Goal: Task Accomplishment & Management: Manage account settings

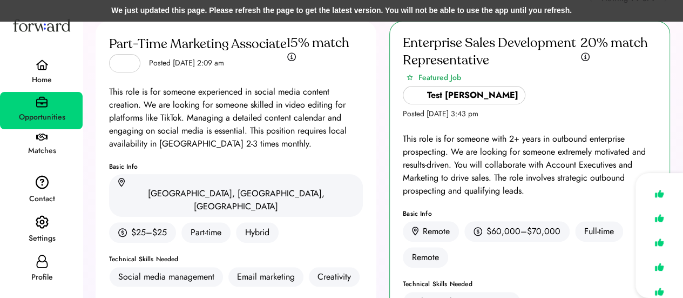
scroll to position [53, 0]
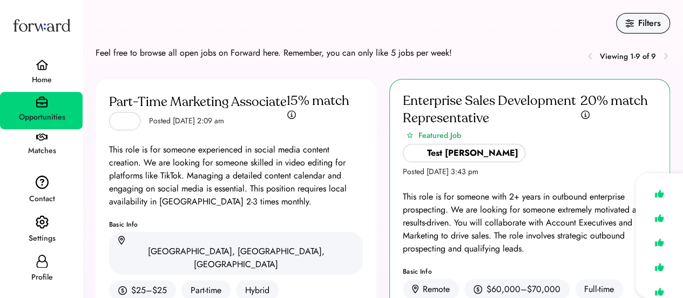
click at [41, 264] on icon at bounding box center [42, 260] width 13 height 13
select select "*****"
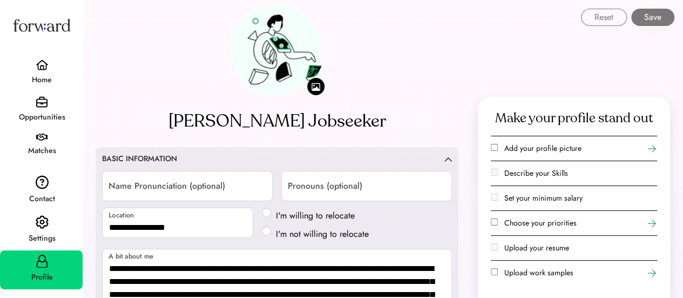
click at [286, 166] on div "**********" at bounding box center [277, 253] width 363 height 212
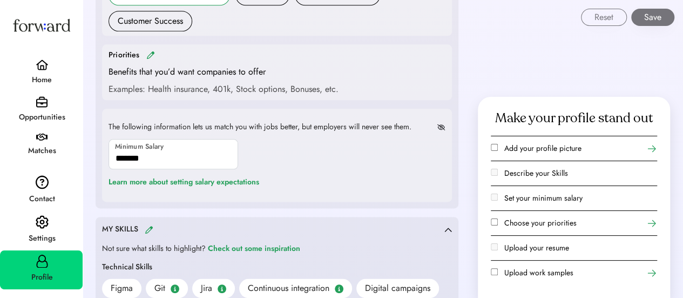
scroll to position [587, 0]
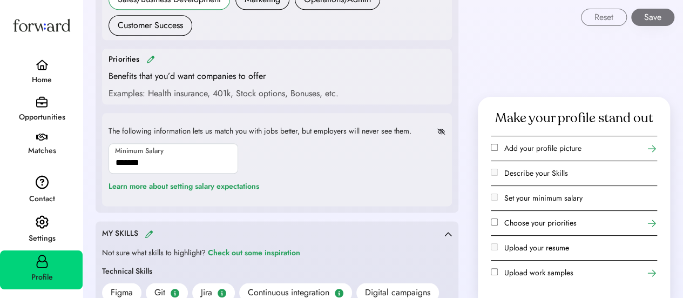
click at [52, 223] on div "Settings" at bounding box center [41, 231] width 83 height 40
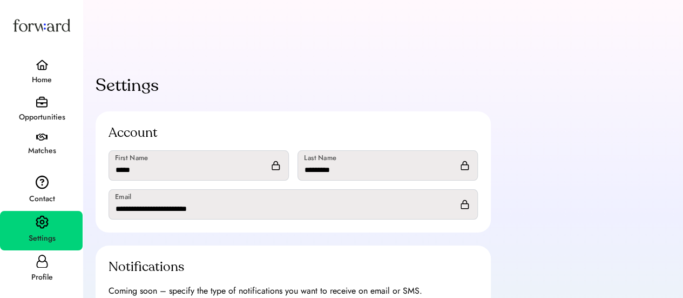
click at [36, 75] on div "Home" at bounding box center [42, 79] width 82 height 13
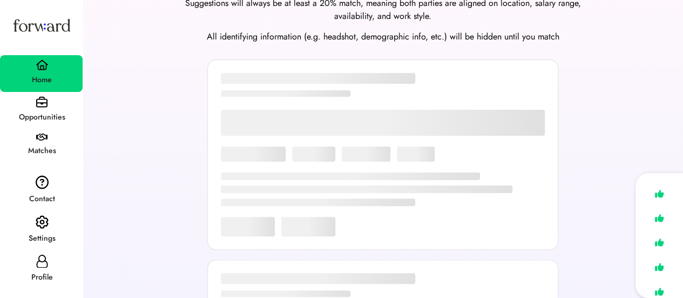
scroll to position [126, 0]
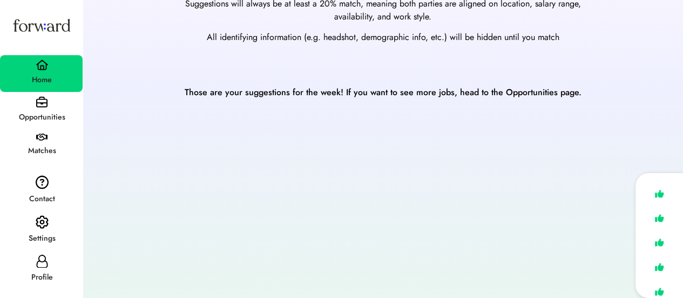
click at [37, 110] on div "Opportunities" at bounding box center [42, 116] width 82 height 19
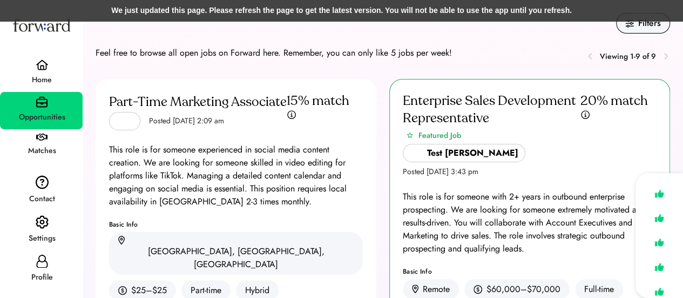
click at [280, 10] on div "We just updated this page. Please refresh the page to get the latest version. Y…" at bounding box center [341, 11] width 683 height 22
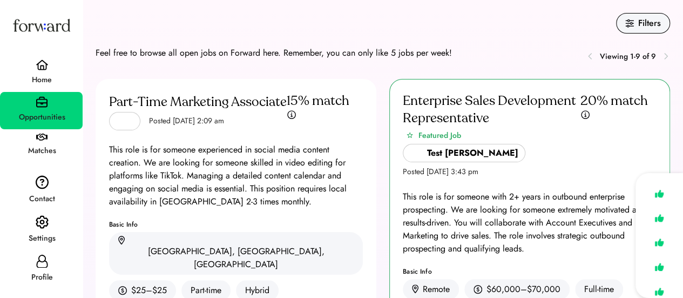
click at [292, 31] on div "Filters" at bounding box center [383, 23] width 575 height 21
click at [378, 96] on div "Enterprise Sales Development Representative Featured Job Test Irfan Posted Dec …" at bounding box center [523, 303] width 294 height 449
click at [45, 258] on use at bounding box center [41, 260] width 11 height 13
select select "*****"
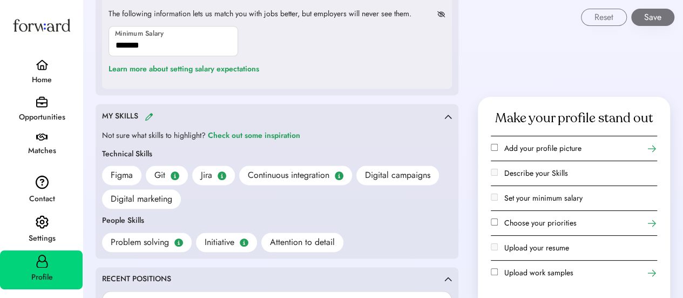
scroll to position [710, 0]
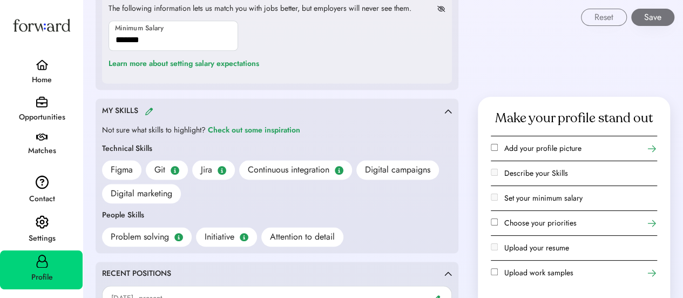
click at [151, 107] on img at bounding box center [149, 111] width 9 height 8
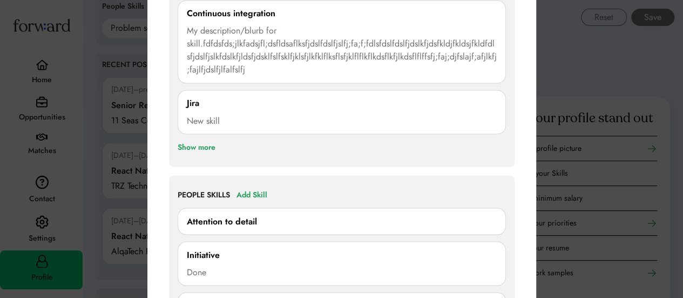
scroll to position [921, 0]
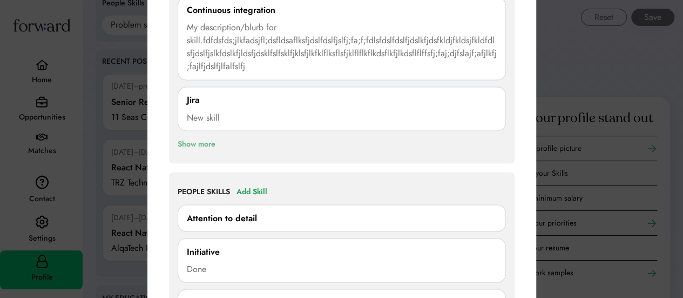
click at [194, 138] on div "Show more" at bounding box center [197, 143] width 38 height 13
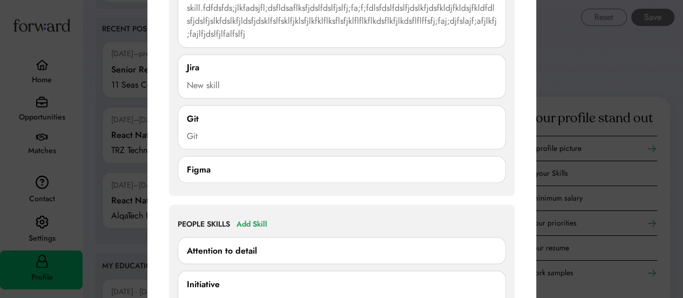
scroll to position [954, 0]
click at [226, 168] on div "Figma" at bounding box center [342, 169] width 310 height 13
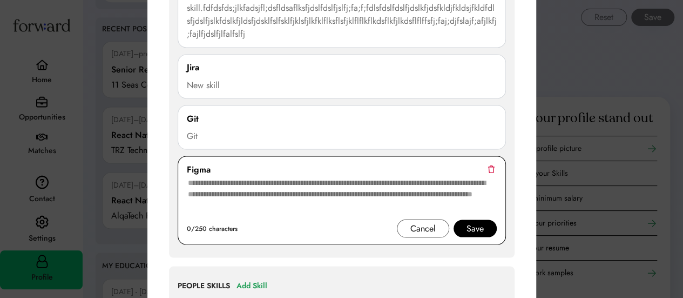
click at [490, 167] on img at bounding box center [491, 169] width 7 height 8
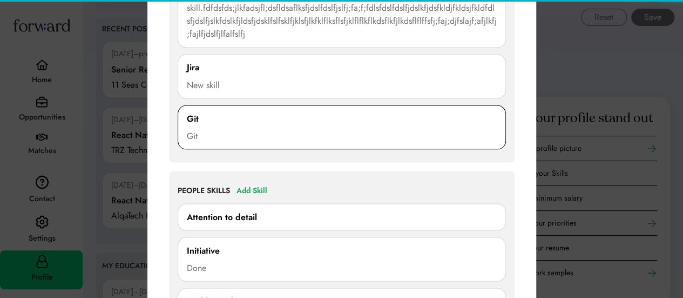
click at [372, 137] on div "Git" at bounding box center [342, 135] width 310 height 13
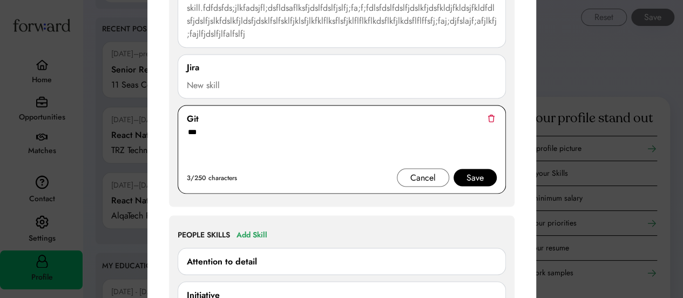
click at [489, 116] on img at bounding box center [491, 118] width 7 height 8
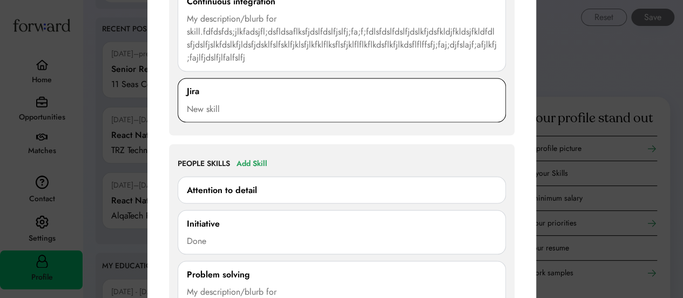
click at [347, 107] on div "New skill" at bounding box center [342, 108] width 310 height 13
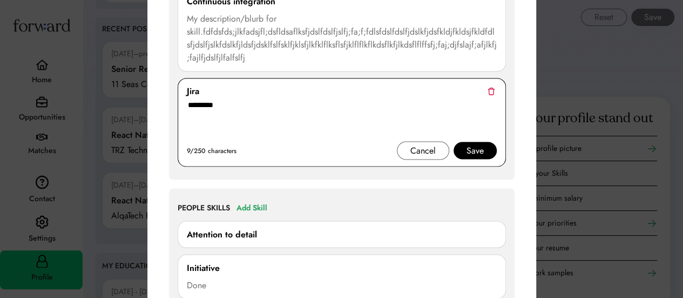
click at [489, 87] on img at bounding box center [491, 91] width 7 height 8
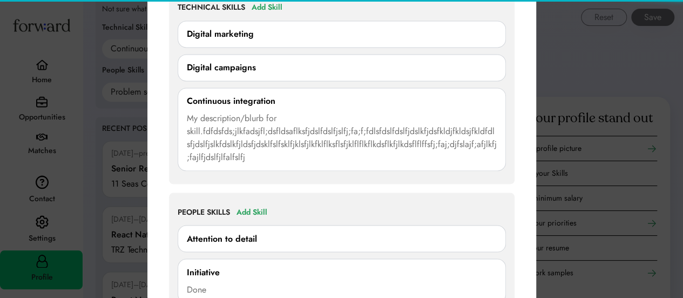
scroll to position [828, 0]
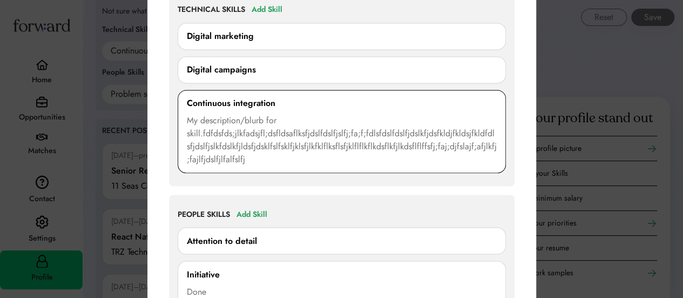
click at [270, 120] on div "My description/blurb for skill.fdfdsfds;jlkfadsjfl;dsfldsaflksfjdslfdslfjslfj;f…" at bounding box center [342, 140] width 310 height 52
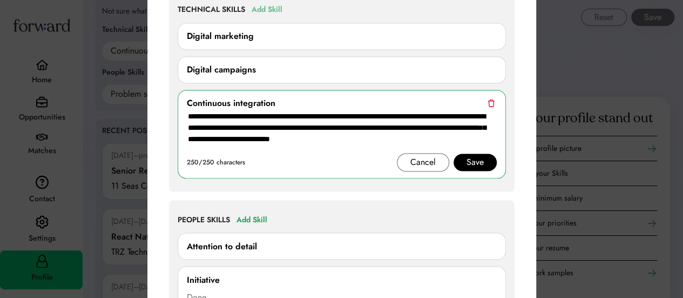
click at [275, 9] on div "Add Skill" at bounding box center [267, 9] width 31 height 13
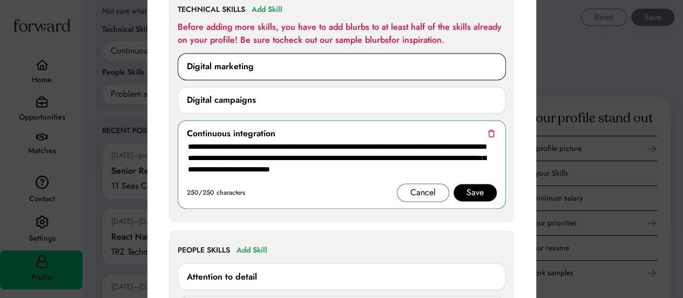
scroll to position [813, 0]
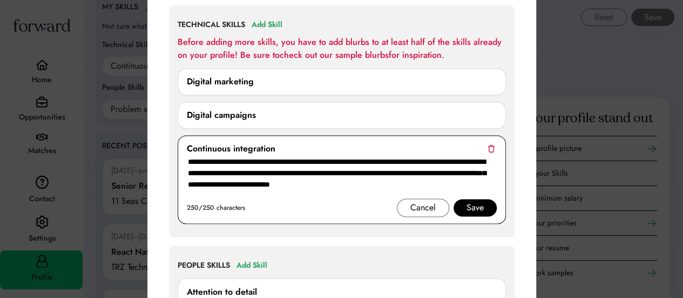
click at [494, 146] on img at bounding box center [491, 148] width 7 height 8
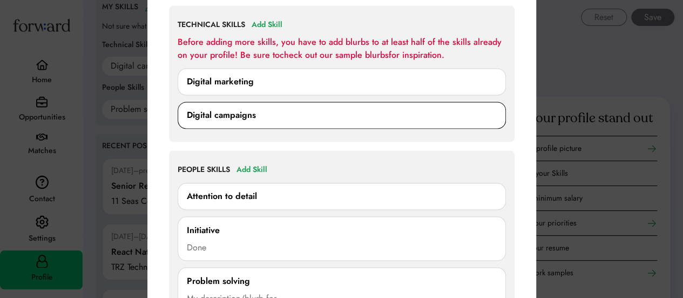
click at [314, 110] on div "Digital campaigns" at bounding box center [342, 115] width 310 height 13
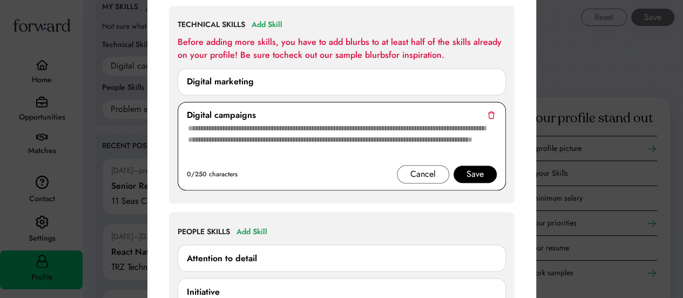
click at [495, 110] on div "Digital campaigns" at bounding box center [342, 115] width 310 height 13
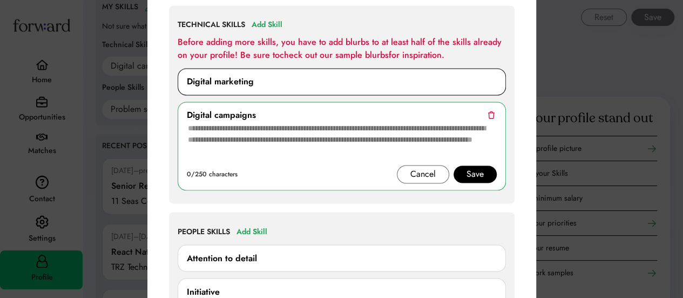
click at [302, 75] on div "Digital marketing" at bounding box center [342, 81] width 310 height 13
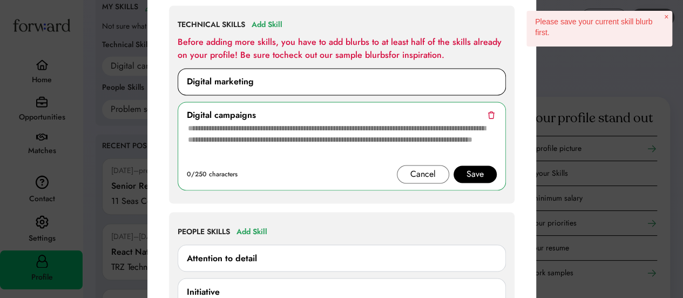
click at [451, 88] on div "Digital marketing" at bounding box center [342, 81] width 328 height 27
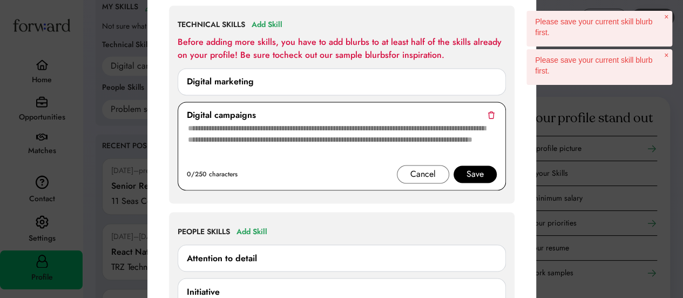
click at [489, 115] on img at bounding box center [491, 115] width 7 height 8
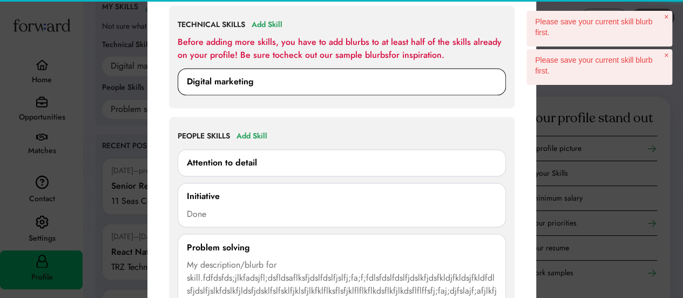
click at [315, 79] on div "Digital marketing" at bounding box center [342, 81] width 310 height 13
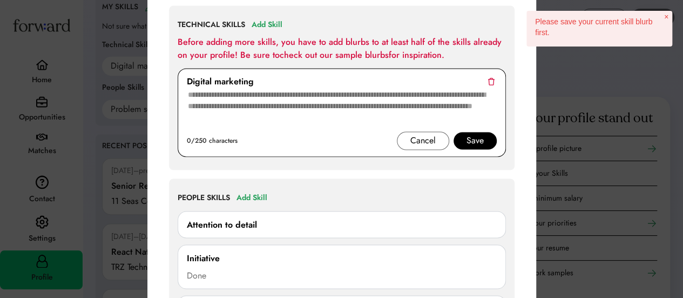
click at [494, 80] on img at bounding box center [491, 81] width 7 height 8
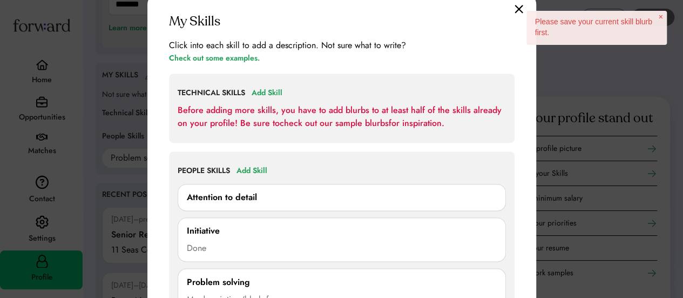
scroll to position [744, 0]
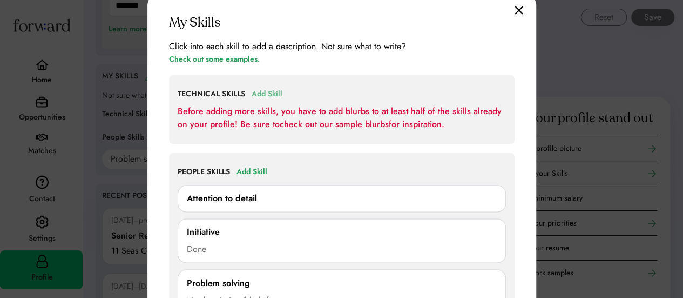
click at [272, 91] on div "Add Skill" at bounding box center [267, 93] width 31 height 13
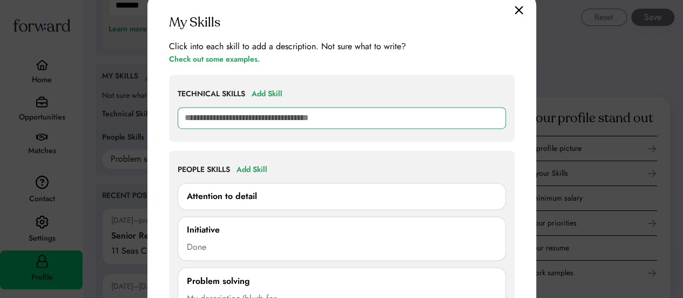
click at [258, 115] on input "text" at bounding box center [342, 118] width 328 height 22
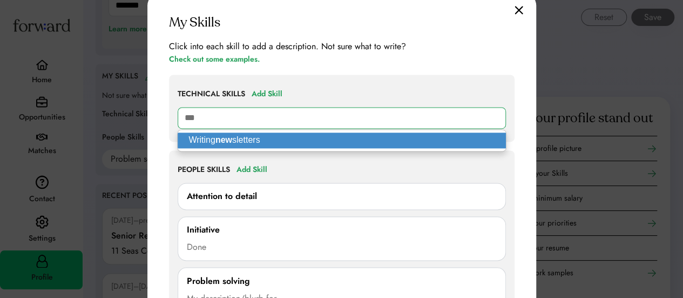
click at [257, 132] on p "Writing new sletters" at bounding box center [342, 140] width 328 height 16
type input "**********"
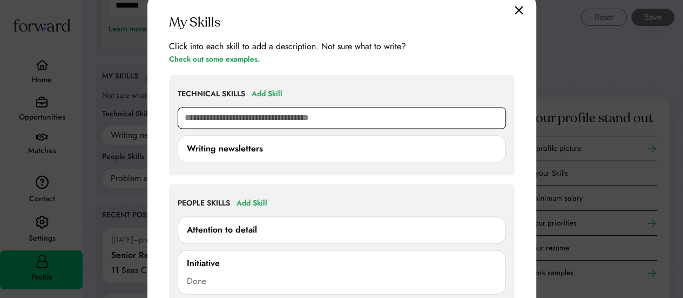
click at [224, 118] on input "text" at bounding box center [342, 118] width 328 height 22
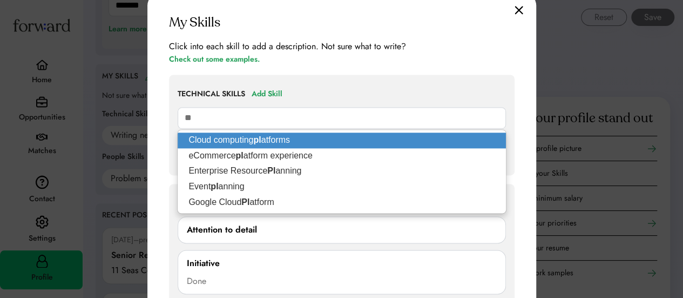
click at [235, 141] on p "Cloud computing pl atforms" at bounding box center [342, 140] width 328 height 16
type input "**********"
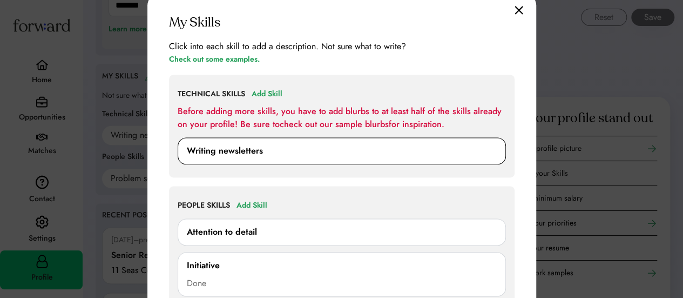
click at [253, 153] on div "Writing newsletters" at bounding box center [225, 150] width 76 height 13
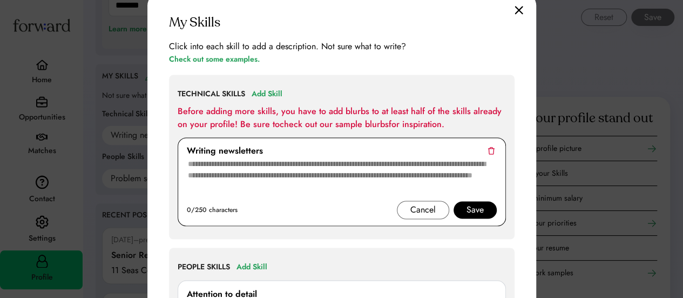
click at [278, 166] on textarea at bounding box center [342, 178] width 310 height 43
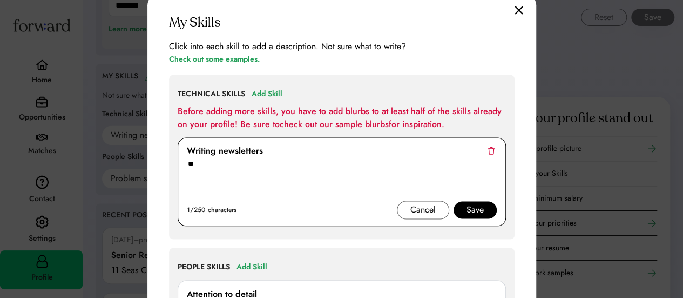
type textarea "**"
click at [483, 208] on div "Save" at bounding box center [475, 209] width 17 height 13
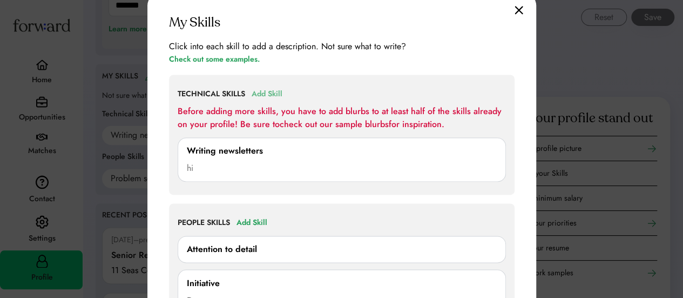
click at [275, 93] on div "Add Skill" at bounding box center [267, 93] width 31 height 13
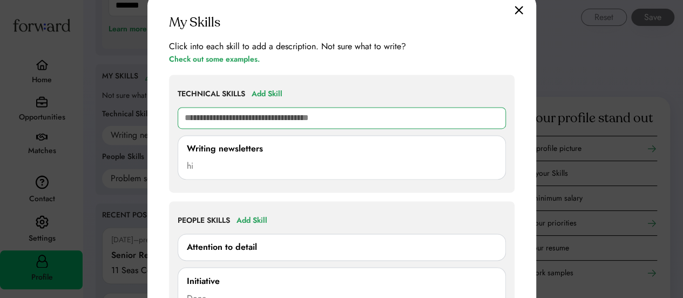
click at [239, 123] on input "text" at bounding box center [342, 118] width 328 height 22
type input "**"
type input "**********"
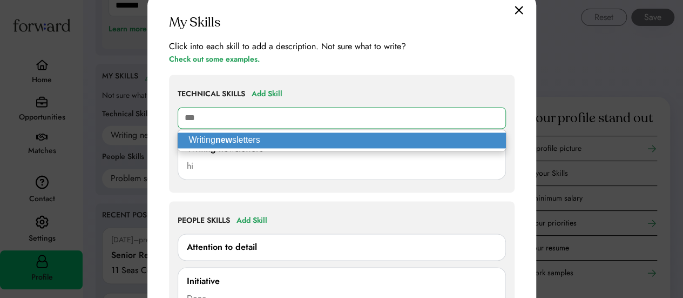
click at [248, 135] on p "Writing new sletters" at bounding box center [342, 140] width 328 height 16
type input "**********"
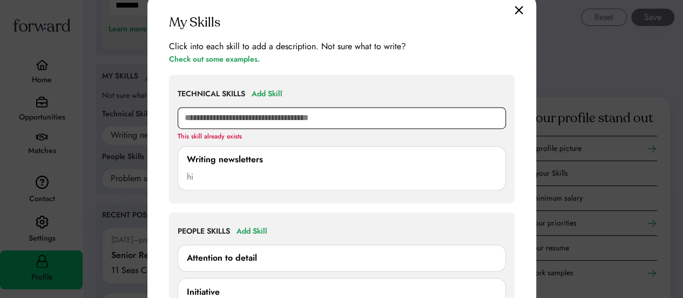
type input "*"
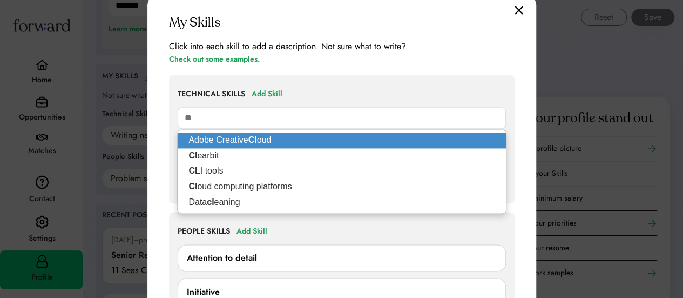
click at [227, 133] on p "Adobe Creative Cl oud" at bounding box center [342, 140] width 328 height 16
type input "**********"
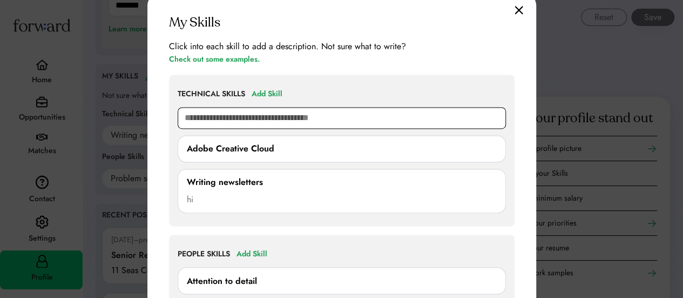
click at [242, 124] on input "text" at bounding box center [342, 118] width 328 height 22
type input "**"
type input "****"
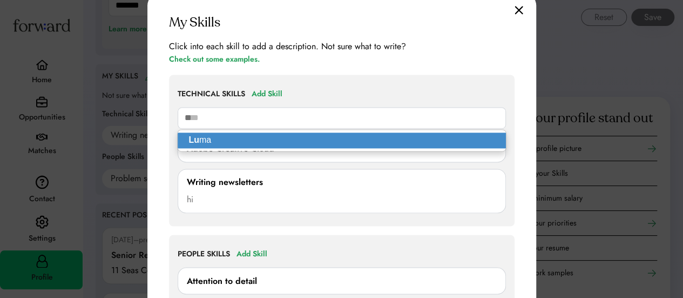
click at [238, 134] on p "Lu ma" at bounding box center [342, 140] width 328 height 16
type input "****"
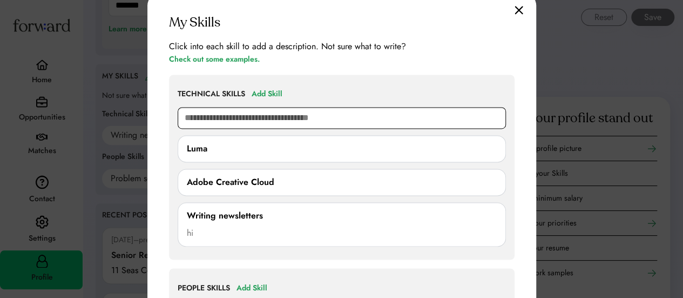
click at [249, 122] on input "text" at bounding box center [342, 118] width 328 height 22
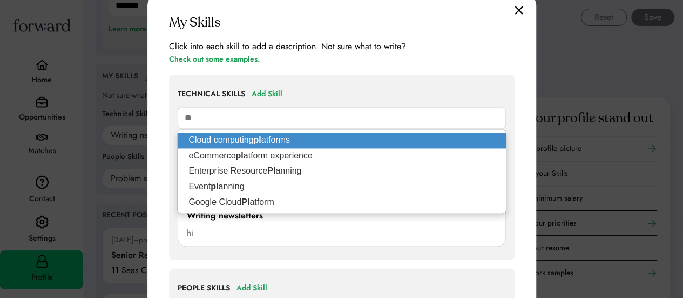
click at [255, 135] on strong "pl" at bounding box center [257, 139] width 8 height 9
type input "**********"
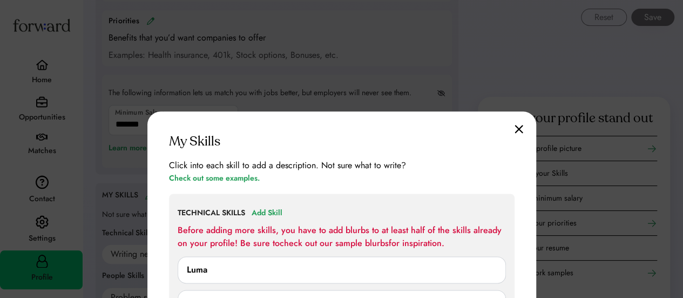
scroll to position [621, 0]
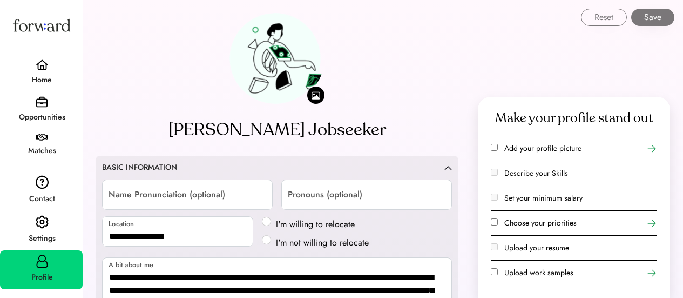
select select "*****"
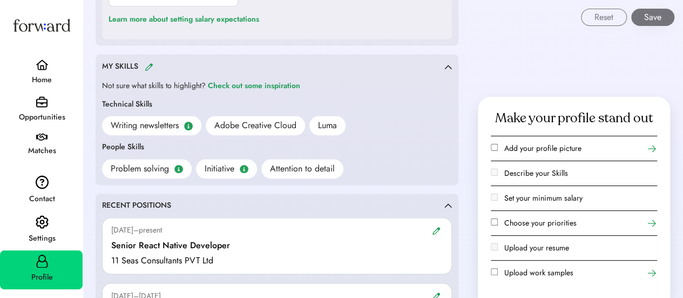
scroll to position [754, 0]
click at [150, 62] on img at bounding box center [149, 66] width 9 height 8
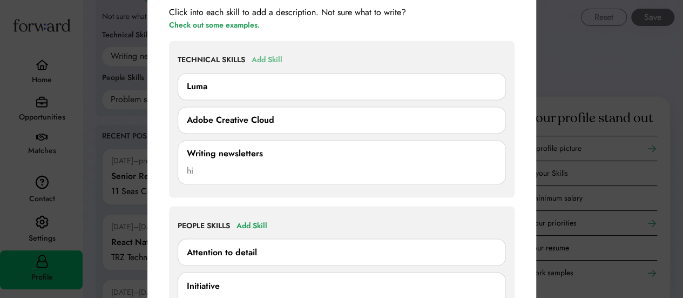
scroll to position [826, 0]
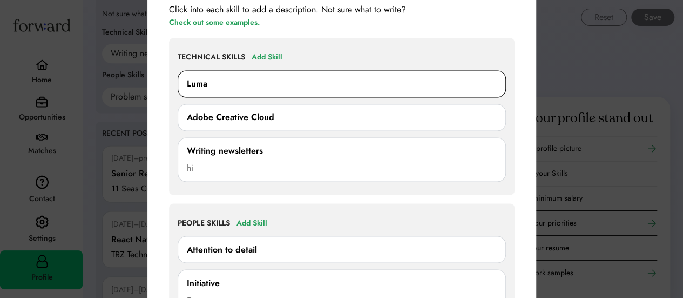
click at [414, 94] on div "Luma" at bounding box center [342, 83] width 328 height 27
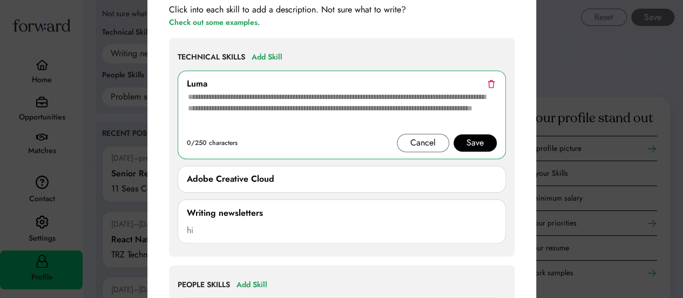
click at [334, 63] on div "TECHNICAL SKILLS Add Skill" at bounding box center [342, 57] width 328 height 13
click at [268, 52] on div "Add Skill" at bounding box center [267, 57] width 31 height 13
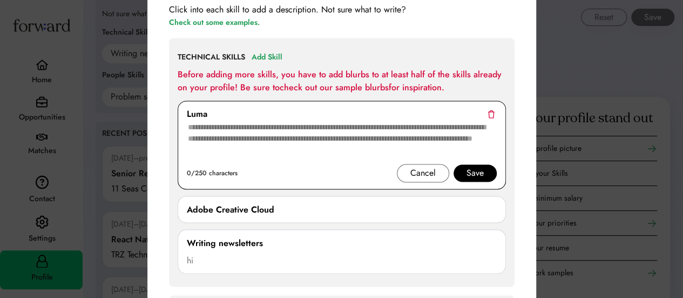
click at [492, 113] on img at bounding box center [491, 114] width 7 height 8
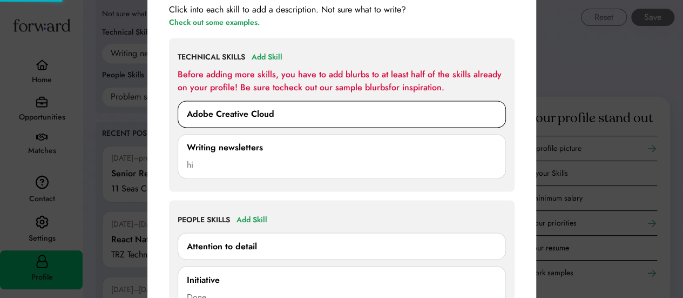
click at [356, 116] on div "Adobe Creative Cloud" at bounding box center [342, 113] width 310 height 13
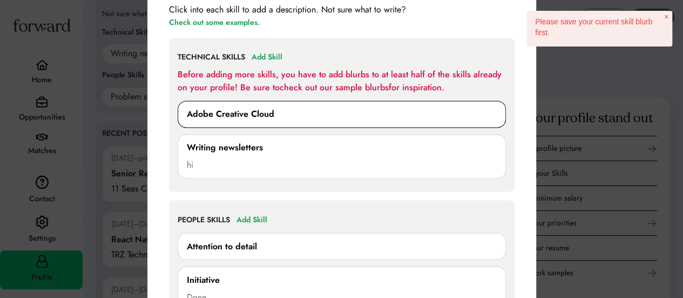
click at [377, 117] on div "Adobe Creative Cloud" at bounding box center [342, 113] width 310 height 13
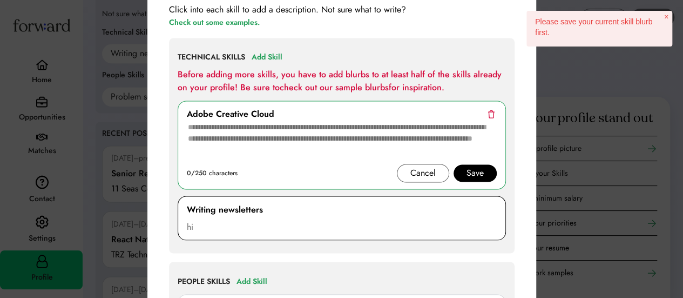
click at [354, 206] on div "Writing newsletters" at bounding box center [342, 208] width 310 height 13
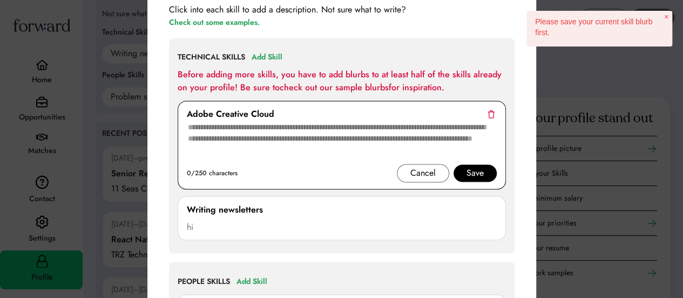
click at [382, 113] on div "Adobe Creative Cloud" at bounding box center [342, 113] width 310 height 13
click at [360, 110] on div "Adobe Creative Cloud" at bounding box center [342, 113] width 310 height 13
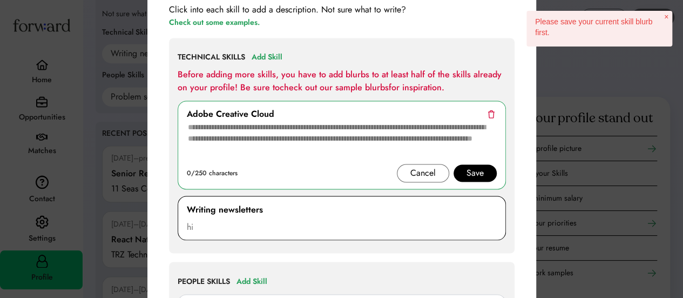
click at [327, 205] on div "Writing newsletters" at bounding box center [342, 208] width 310 height 13
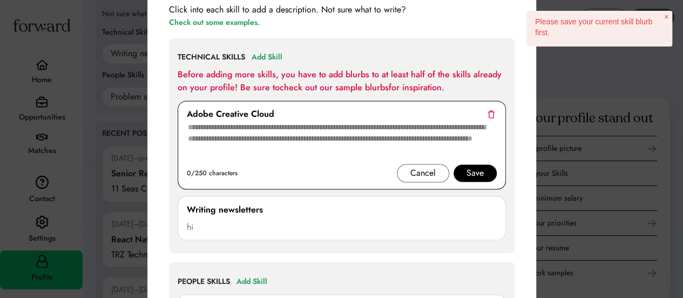
click at [418, 164] on div "Cancel" at bounding box center [423, 173] width 52 height 18
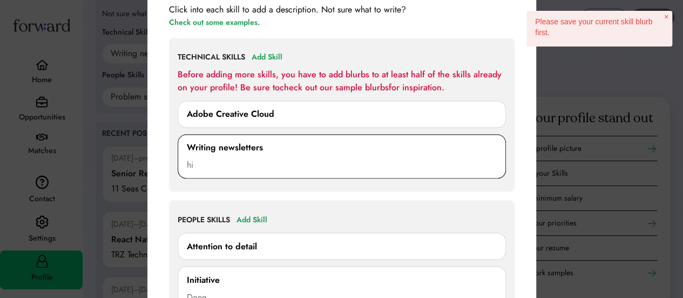
click at [301, 144] on div "Writing newsletters" at bounding box center [342, 147] width 310 height 13
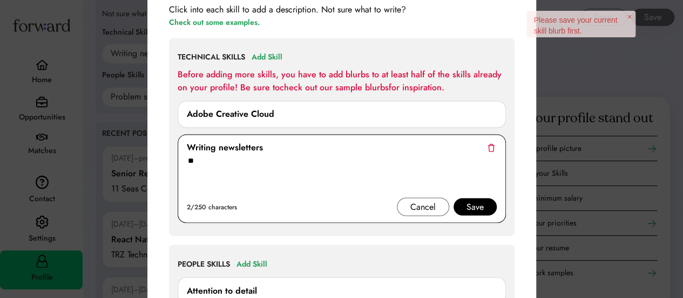
click at [301, 144] on div "Writing newsletters" at bounding box center [342, 147] width 310 height 13
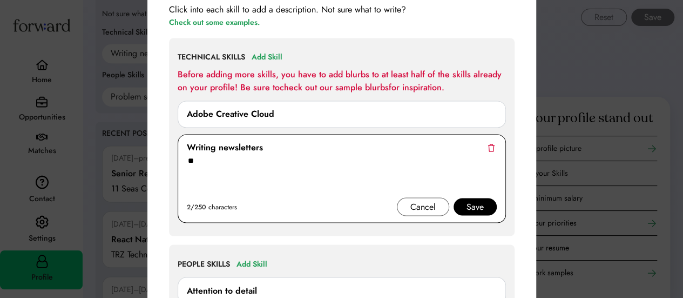
click at [443, 205] on div "Cancel" at bounding box center [423, 206] width 52 height 18
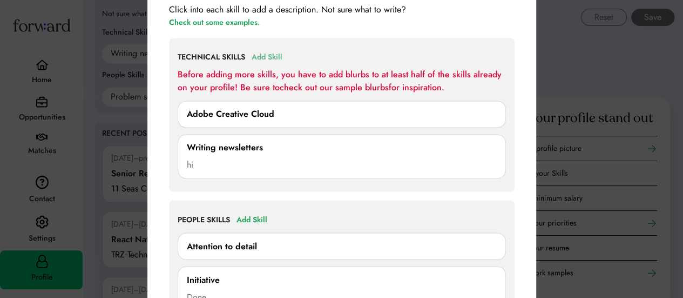
click at [271, 58] on div "Add Skill" at bounding box center [267, 57] width 31 height 13
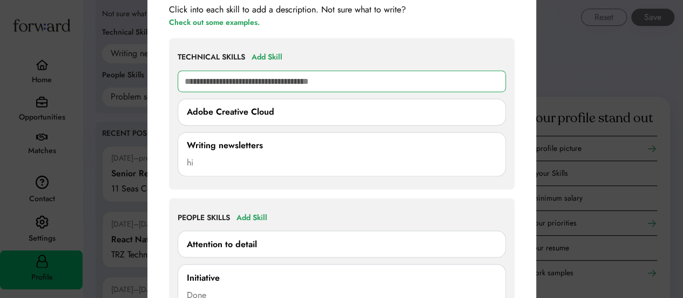
click at [252, 77] on input "text" at bounding box center [342, 81] width 328 height 22
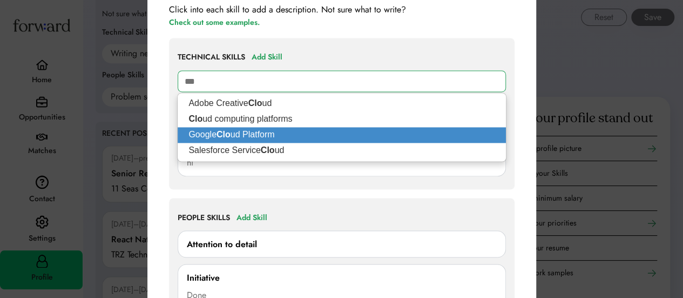
click at [269, 129] on p "Google Clo ud Platform" at bounding box center [342, 135] width 328 height 16
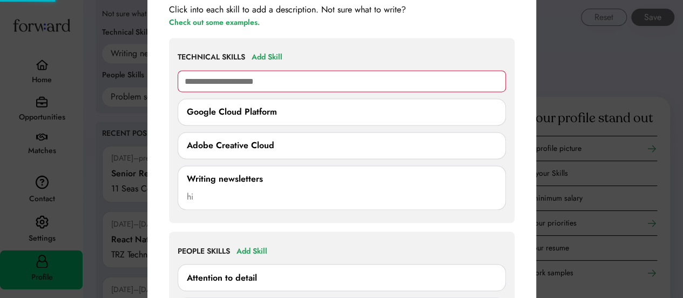
type input "**********"
click at [171, 106] on div "**********" at bounding box center [342, 130] width 346 height 185
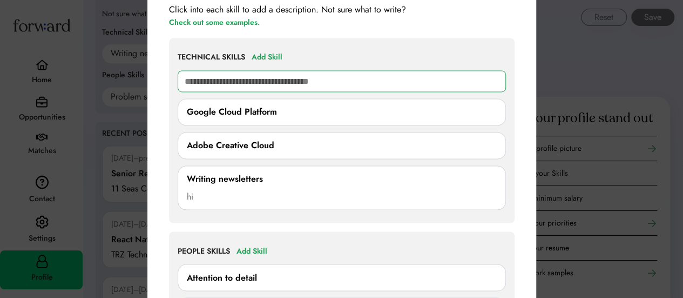
click at [261, 86] on input "text" at bounding box center [342, 81] width 328 height 22
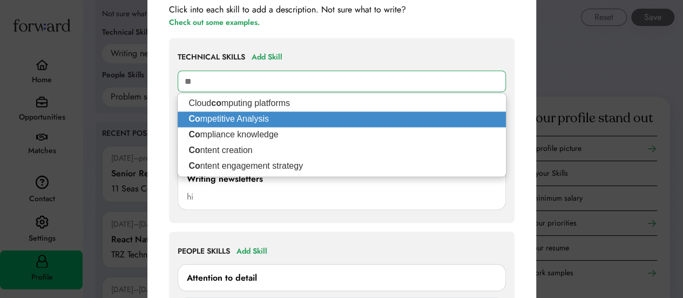
click at [271, 118] on p "Co mpetitive Analysis" at bounding box center [342, 119] width 328 height 16
type input "**********"
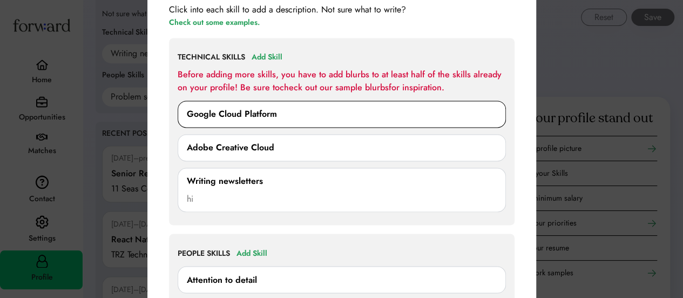
click at [299, 112] on div "Google Cloud Platform" at bounding box center [342, 113] width 310 height 13
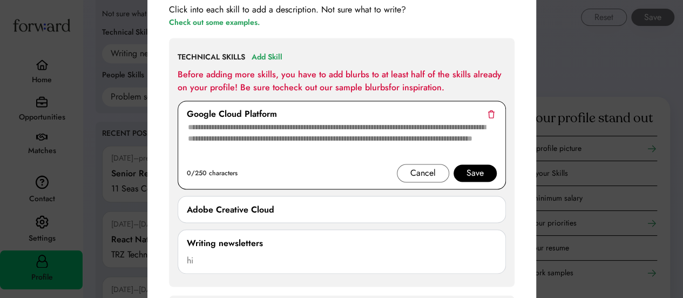
click at [273, 128] on textarea at bounding box center [342, 141] width 310 height 43
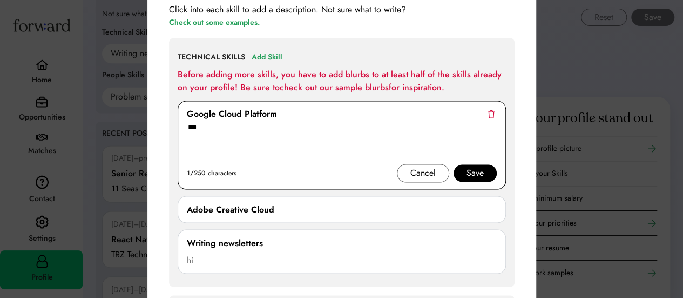
type textarea "***"
click at [477, 174] on div "Save" at bounding box center [475, 172] width 17 height 13
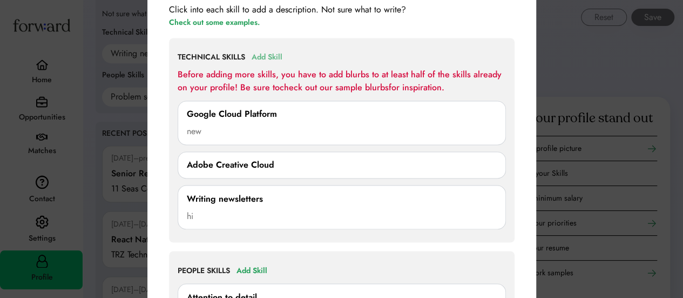
click at [269, 58] on div "Add Skill" at bounding box center [267, 57] width 31 height 13
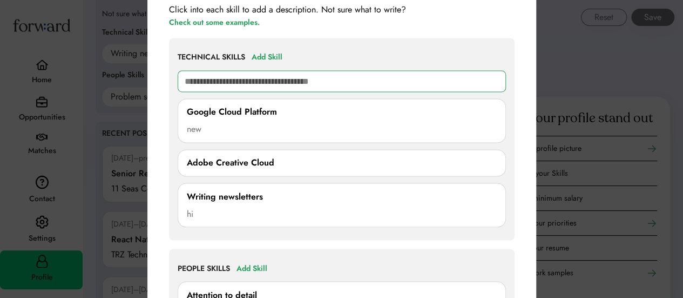
click at [219, 86] on input "text" at bounding box center [342, 81] width 328 height 22
type input "**"
type input "**********"
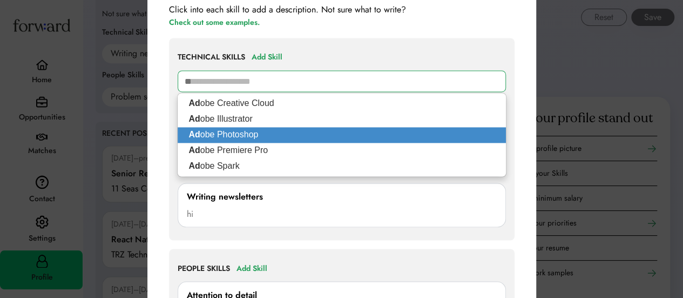
click at [241, 134] on p "Ad obe Photoshop" at bounding box center [342, 135] width 328 height 16
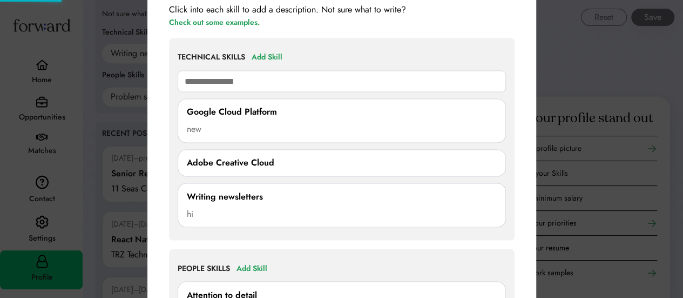
type input "**********"
click at [164, 124] on div "**********" at bounding box center [341, 230] width 389 height 548
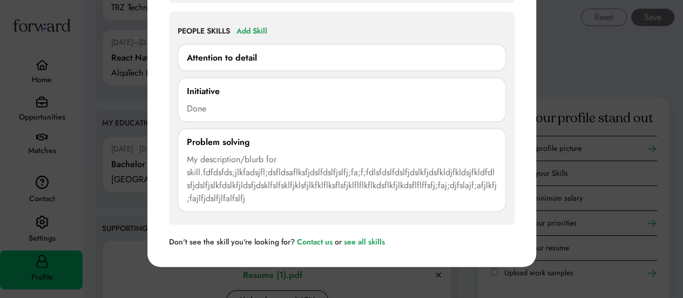
scroll to position [1099, 0]
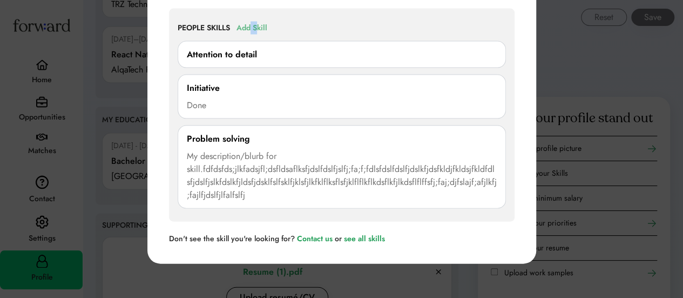
drag, startPoint x: 253, startPoint y: 27, endPoint x: 265, endPoint y: 24, distance: 12.3
click at [265, 24] on div "Add Skill" at bounding box center [252, 28] width 31 height 13
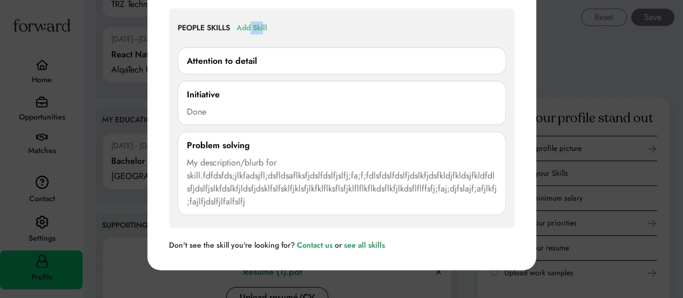
click at [265, 24] on div "Add Skill" at bounding box center [252, 28] width 31 height 13
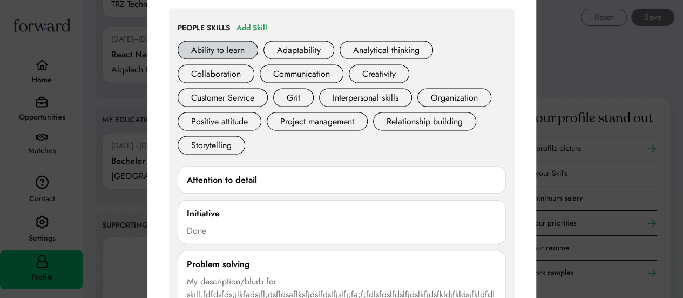
click at [215, 51] on div "Ability to learn" at bounding box center [218, 50] width 80 height 18
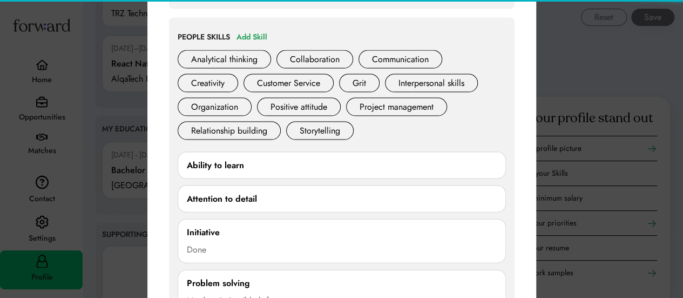
scroll to position [1089, 0]
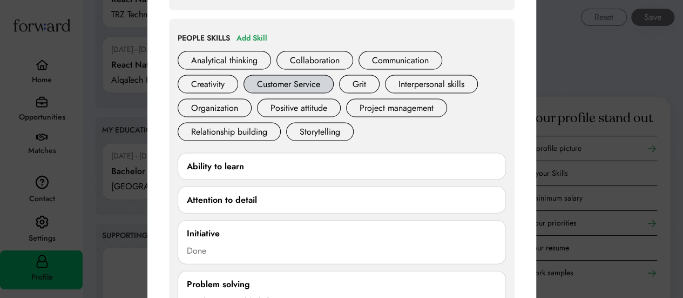
click at [295, 83] on div "Customer Service" at bounding box center [289, 84] width 90 height 18
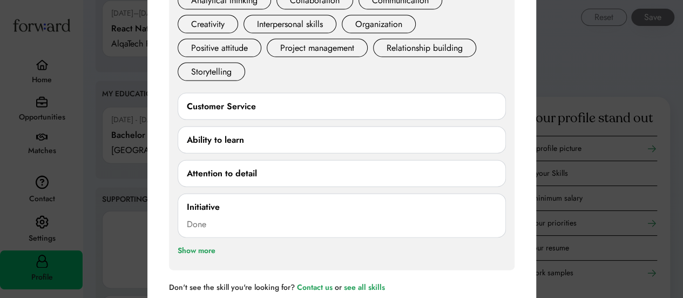
scroll to position [1149, 0]
click at [202, 244] on div "Show more" at bounding box center [197, 250] width 38 height 13
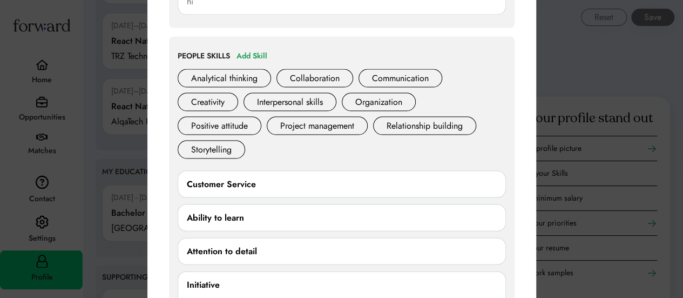
scroll to position [1065, 0]
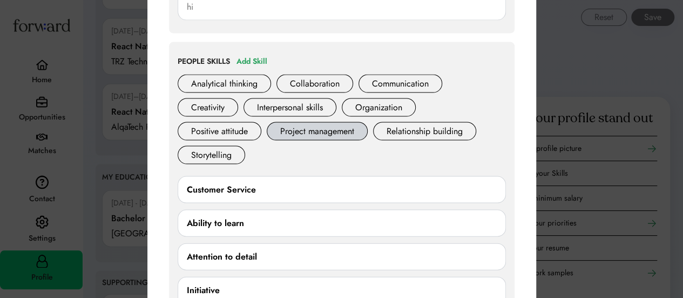
click at [315, 132] on div "Project management" at bounding box center [317, 131] width 101 height 18
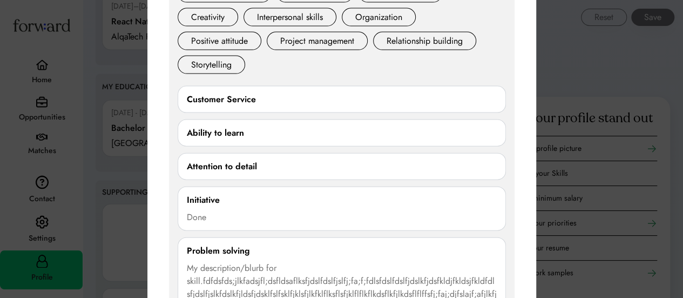
scroll to position [1156, 0]
click at [338, 202] on div "Initiative Done **** 4/250 characters Cancel Save" at bounding box center [342, 208] width 328 height 44
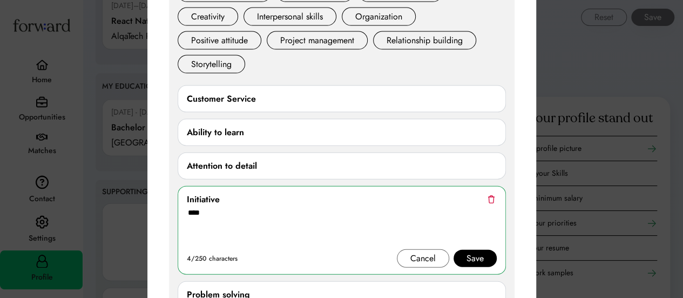
click at [489, 195] on img at bounding box center [491, 199] width 7 height 8
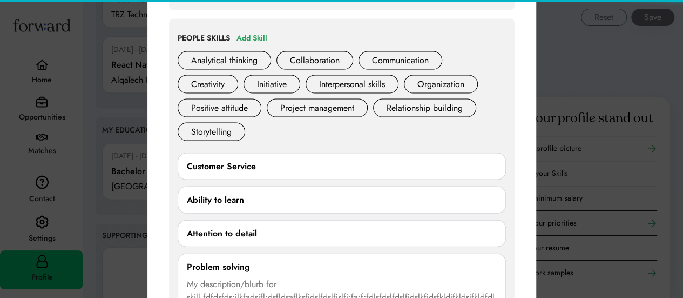
scroll to position [1085, 0]
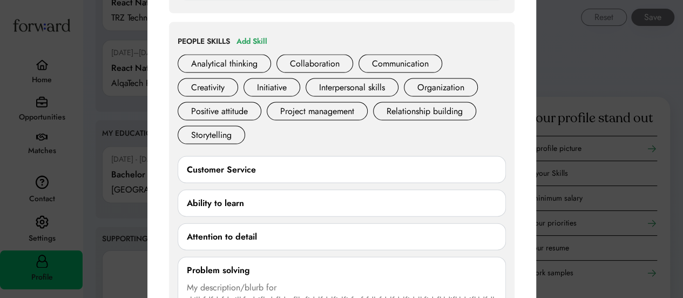
click at [316, 197] on div "Ability to learn" at bounding box center [342, 203] width 310 height 13
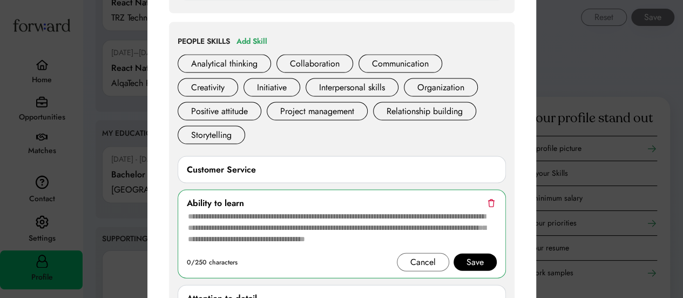
click at [490, 200] on img at bounding box center [491, 203] width 7 height 8
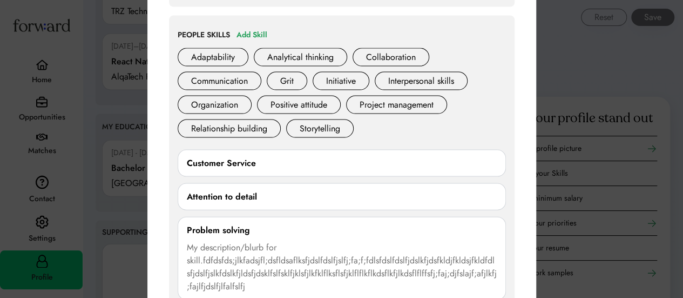
scroll to position [1091, 0]
click at [315, 106] on div "Positive attitude" at bounding box center [299, 105] width 84 height 18
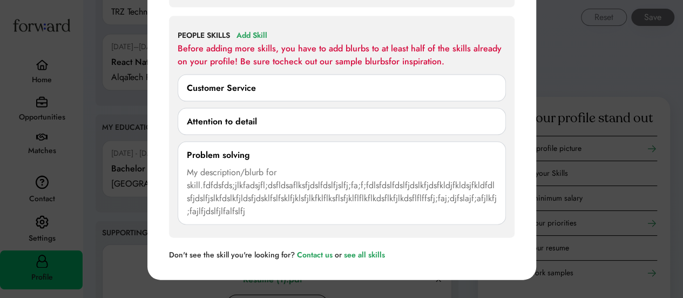
scroll to position [1087, 0]
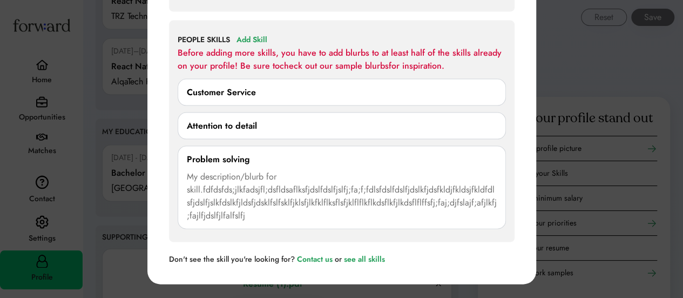
click at [239, 98] on div "Customer Service" at bounding box center [342, 92] width 328 height 27
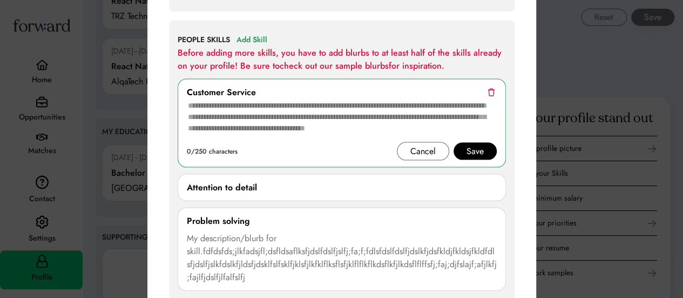
click at [270, 112] on textarea at bounding box center [342, 120] width 310 height 43
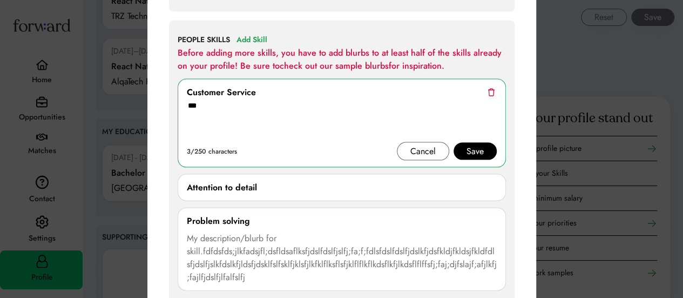
click at [491, 90] on img at bounding box center [491, 92] width 7 height 8
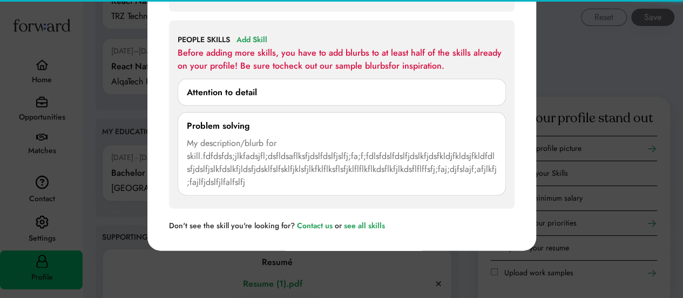
click at [491, 90] on div "Attention to detail" at bounding box center [342, 92] width 310 height 13
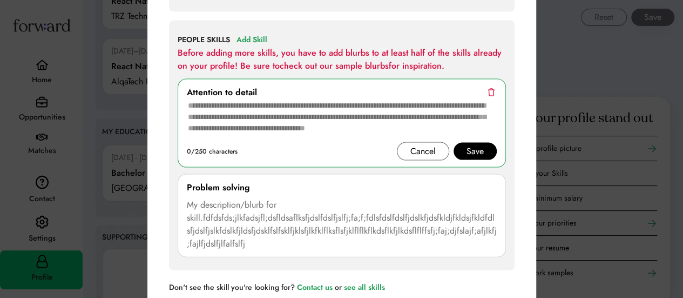
click at [491, 90] on img at bounding box center [491, 92] width 7 height 8
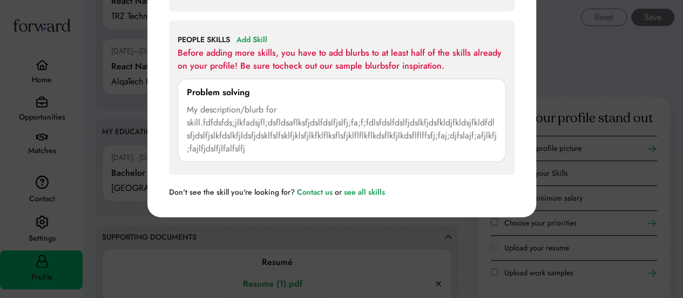
click at [441, 99] on div "**********" at bounding box center [342, 120] width 328 height 83
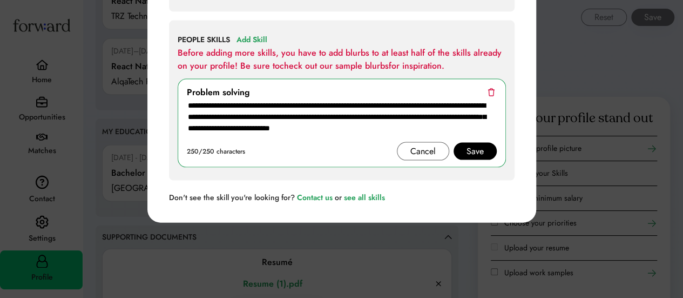
click at [494, 88] on img at bounding box center [491, 92] width 7 height 8
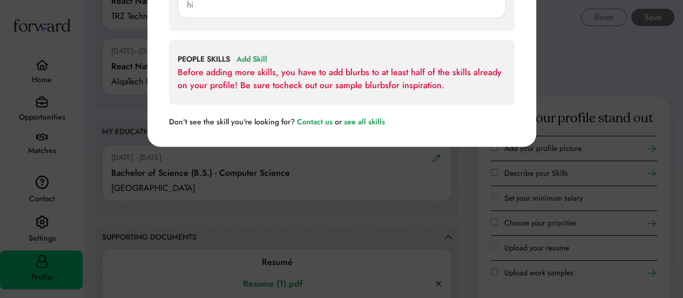
scroll to position [1065, 0]
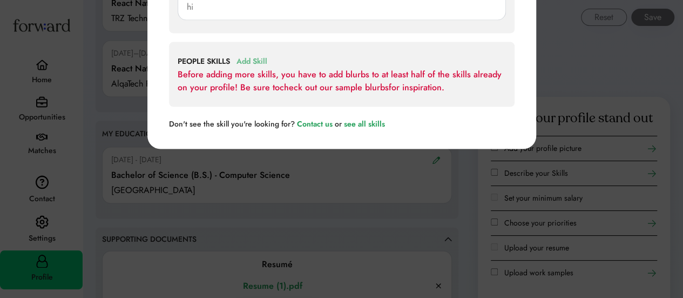
click at [259, 55] on div "Add Skill" at bounding box center [252, 61] width 31 height 13
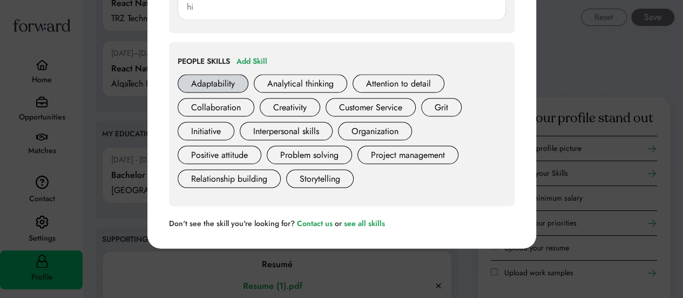
click at [221, 84] on div "Adaptability" at bounding box center [213, 84] width 71 height 18
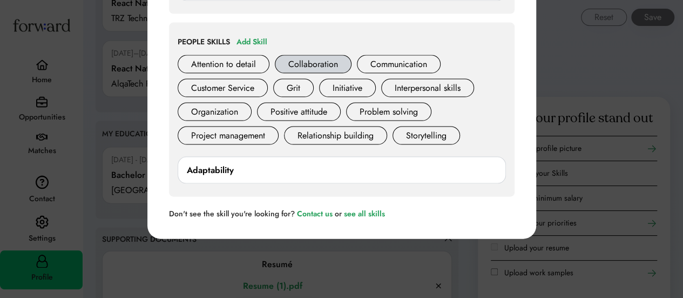
click at [299, 60] on div "Collaboration" at bounding box center [313, 64] width 77 height 18
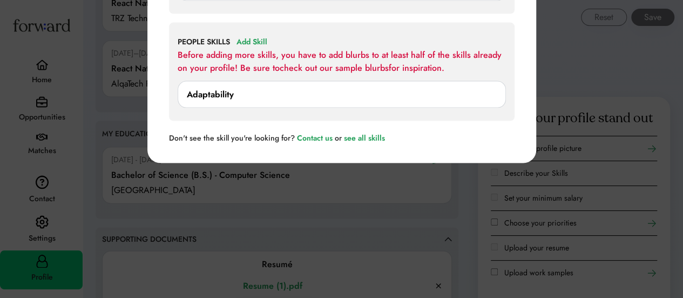
click at [242, 98] on div "Adaptability" at bounding box center [342, 94] width 310 height 13
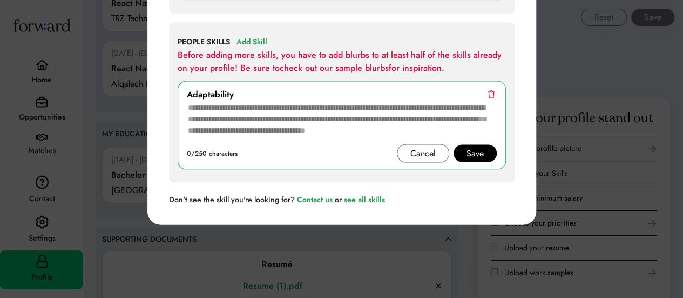
click at [254, 116] on textarea at bounding box center [342, 122] width 310 height 43
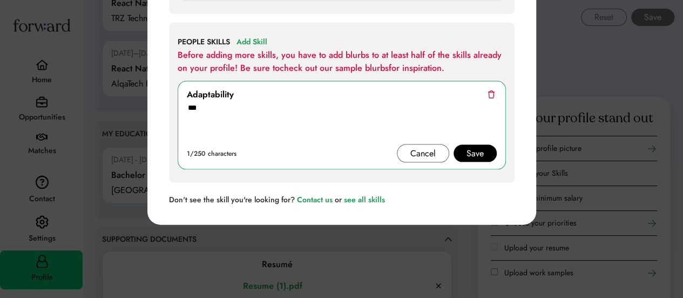
type textarea "***"
click at [470, 147] on div "Save" at bounding box center [475, 153] width 17 height 13
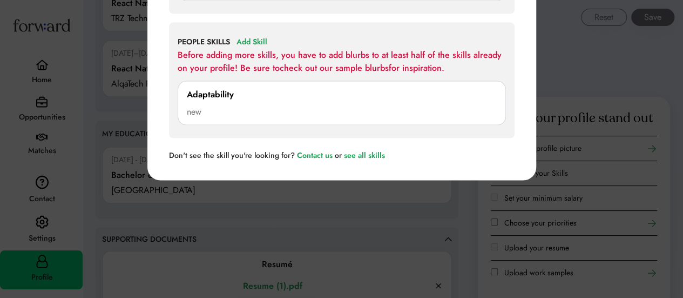
scroll to position [1067, 0]
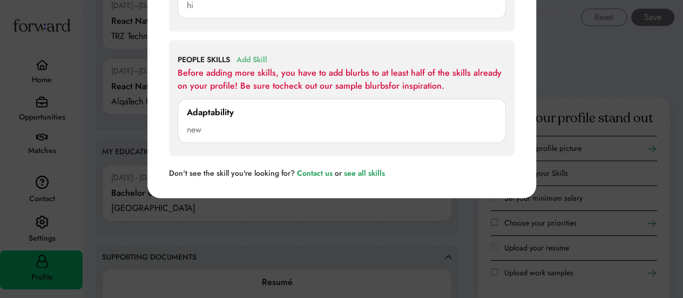
click at [259, 56] on div "Add Skill" at bounding box center [252, 59] width 31 height 13
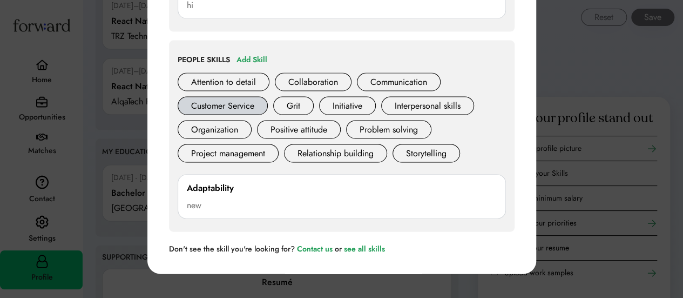
click at [219, 108] on div "Customer Service" at bounding box center [223, 106] width 90 height 18
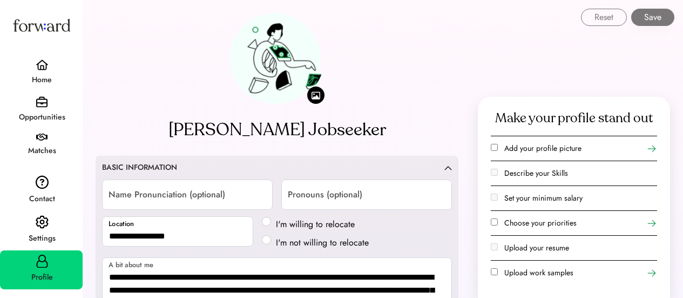
select select "*****"
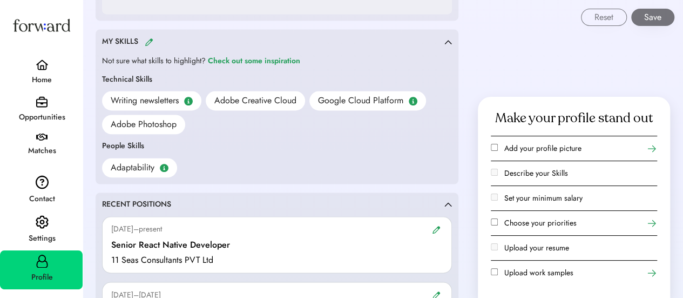
scroll to position [779, 0]
click at [147, 37] on img at bounding box center [149, 41] width 9 height 8
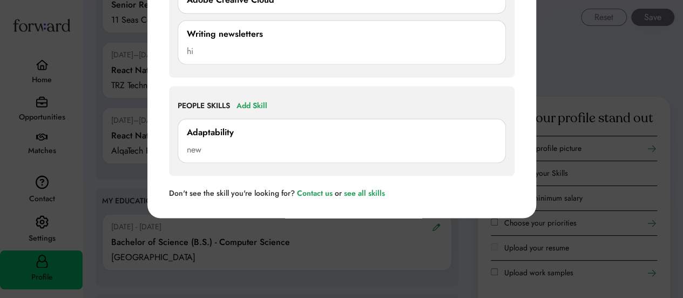
scroll to position [1019, 0]
click at [253, 100] on div "Add Skill" at bounding box center [252, 104] width 31 height 13
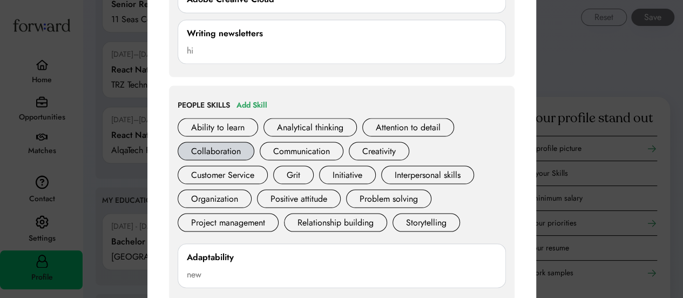
click at [227, 146] on div "Collaboration" at bounding box center [216, 150] width 77 height 18
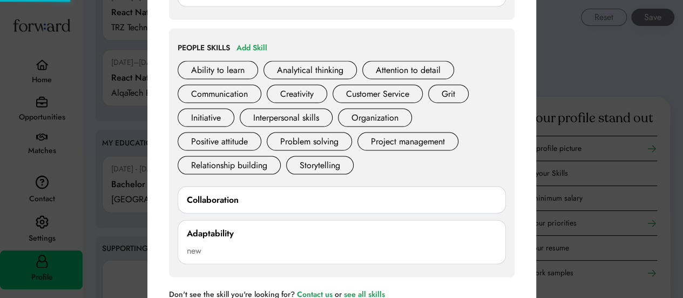
scroll to position [1077, 0]
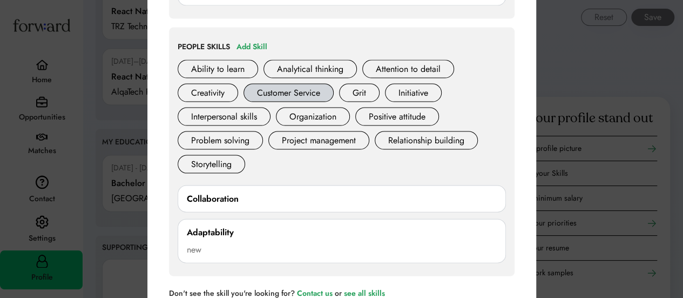
click at [301, 84] on div "Customer Service" at bounding box center [289, 93] width 90 height 18
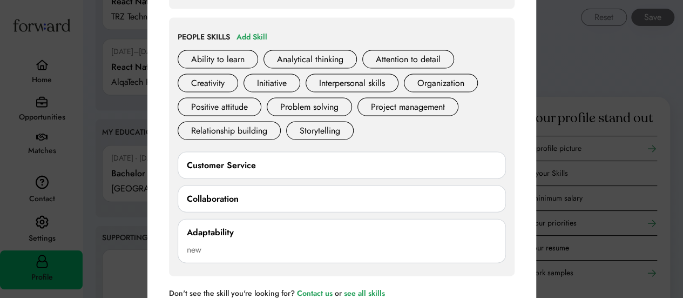
scroll to position [1087, 0]
click at [292, 97] on div "Problem solving" at bounding box center [309, 106] width 85 height 18
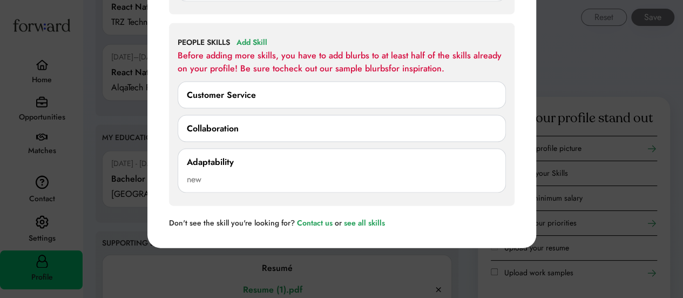
scroll to position [1080, 0]
click at [271, 123] on div "Collaboration" at bounding box center [342, 129] width 310 height 13
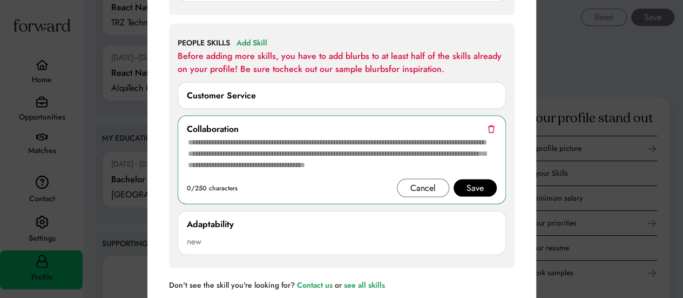
click at [279, 150] on textarea at bounding box center [342, 157] width 310 height 43
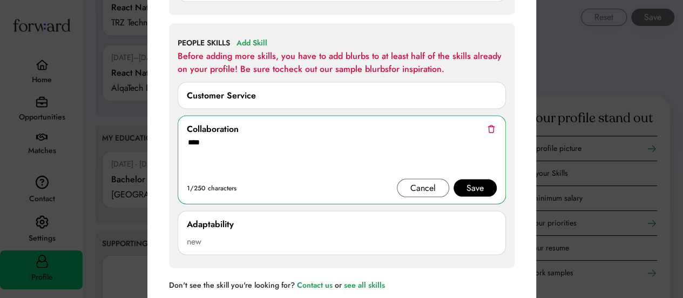
type textarea "****"
click at [481, 187] on div "Save" at bounding box center [475, 187] width 17 height 13
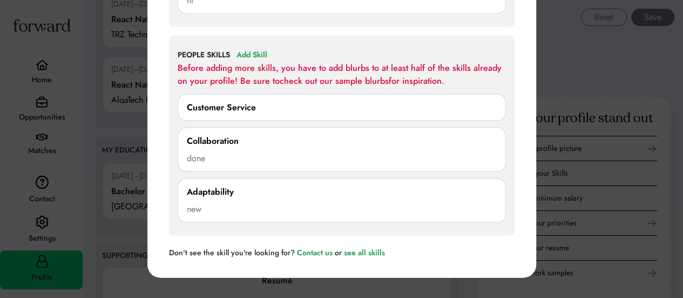
scroll to position [1068, 0]
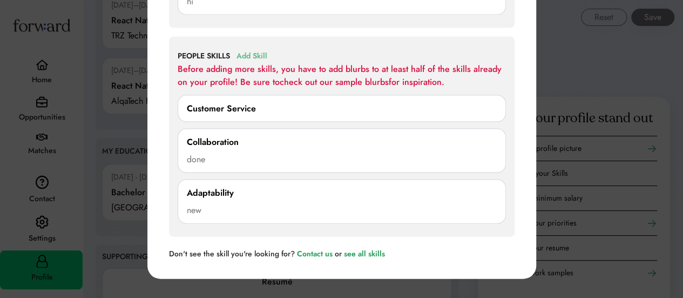
click at [261, 57] on div "Add Skill" at bounding box center [252, 56] width 31 height 13
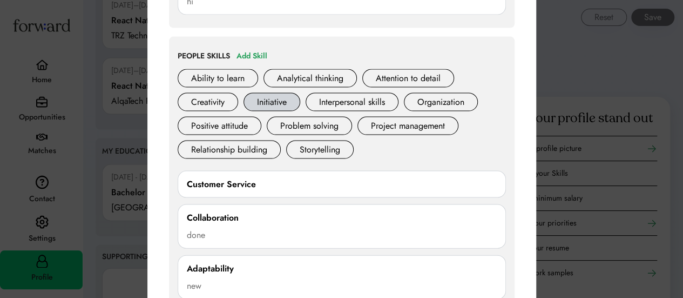
click at [278, 97] on div "Initiative" at bounding box center [272, 102] width 57 height 18
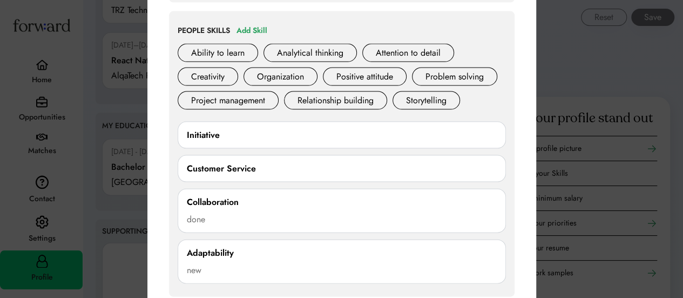
scroll to position [1091, 0]
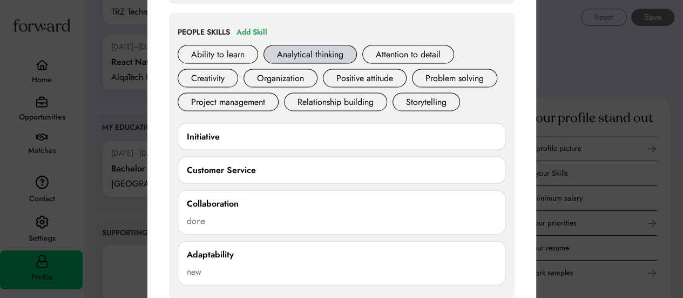
click at [301, 56] on div "Analytical thinking" at bounding box center [310, 54] width 93 height 18
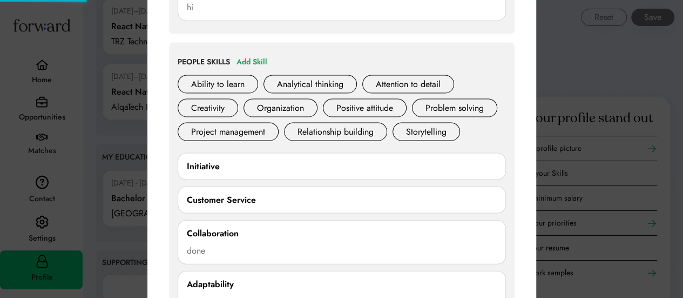
scroll to position [1058, 0]
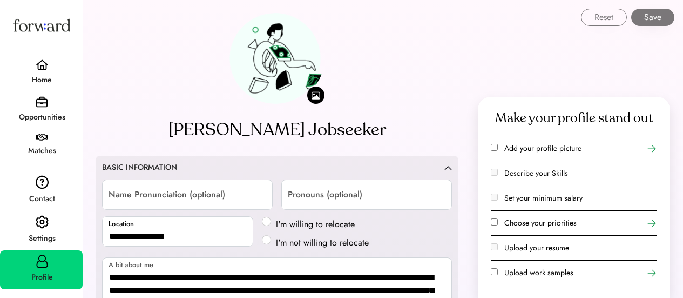
select select "*****"
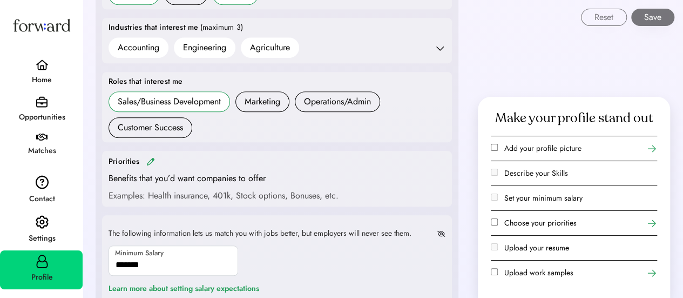
scroll to position [419, 0]
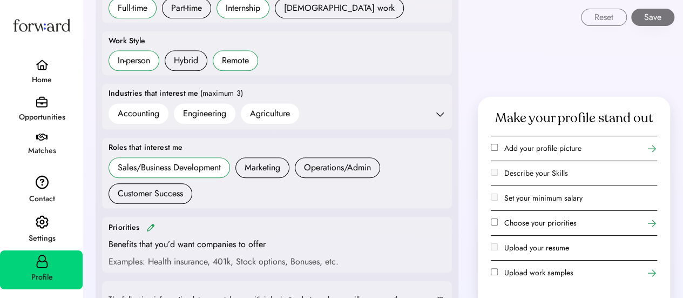
click at [349, 73] on div "Work Style In-person Hybrid Remote" at bounding box center [277, 53] width 350 height 44
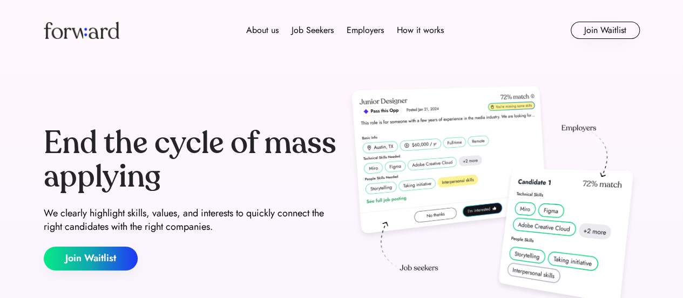
click at [454, 173] on img at bounding box center [493, 198] width 294 height 232
